Goal: Find specific page/section: Find specific page/section

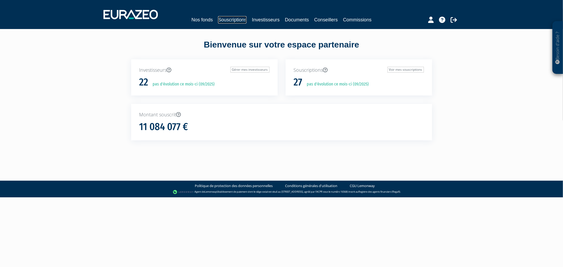
click at [233, 16] on link "Souscriptions" at bounding box center [232, 19] width 29 height 7
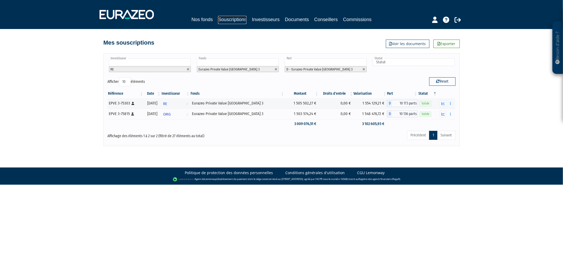
click at [230, 19] on link "Souscriptions" at bounding box center [232, 20] width 29 height 8
click at [188, 69] on link at bounding box center [188, 69] width 3 height 3
type input "Investisseur"
click at [276, 70] on link at bounding box center [276, 69] width 3 height 3
type input "Fonds"
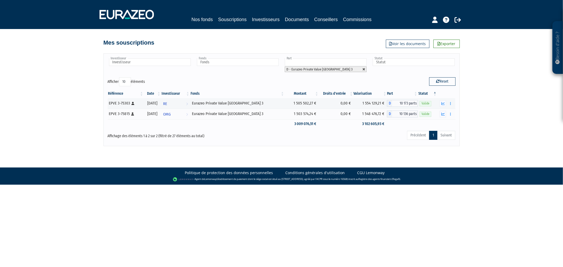
click at [365, 70] on link at bounding box center [363, 69] width 3 height 3
type input "Part"
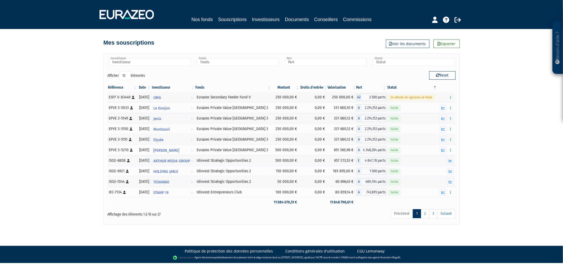
click at [264, 89] on th "Fonds" at bounding box center [233, 87] width 77 height 9
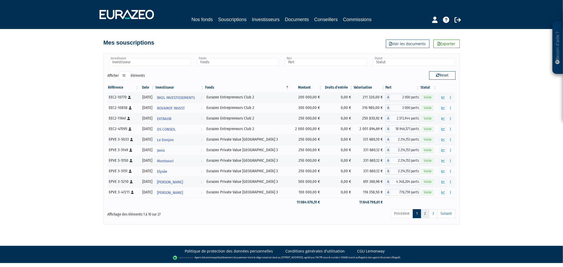
click at [426, 213] on link "2" at bounding box center [425, 213] width 8 height 9
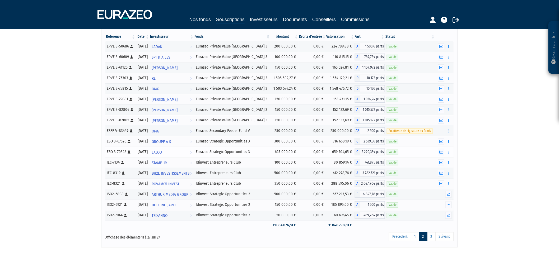
scroll to position [61, 0]
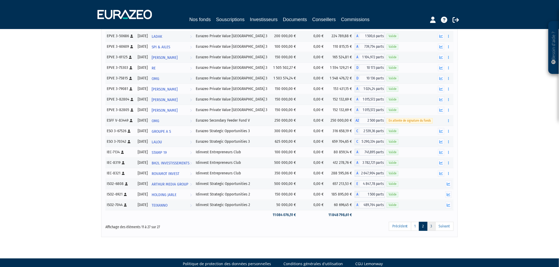
click at [432, 226] on link "3" at bounding box center [431, 226] width 8 height 9
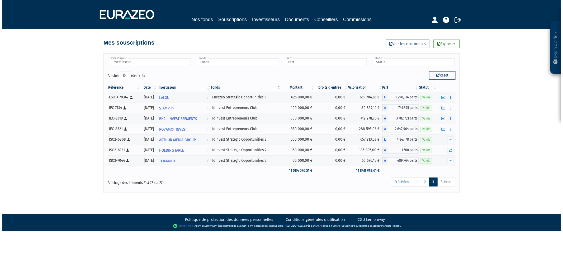
scroll to position [0, 0]
click at [418, 183] on link "1" at bounding box center [417, 182] width 8 height 9
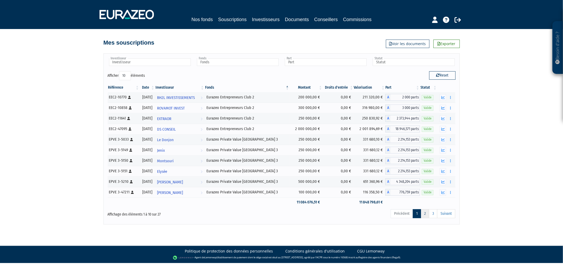
click at [425, 212] on link "2" at bounding box center [425, 213] width 8 height 9
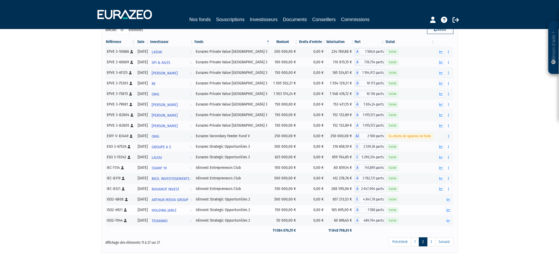
scroll to position [32, 0]
